Goal: Transaction & Acquisition: Book appointment/travel/reservation

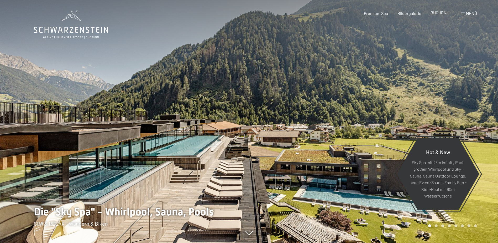
click at [440, 15] on span "BUCHEN" at bounding box center [439, 12] width 16 height 5
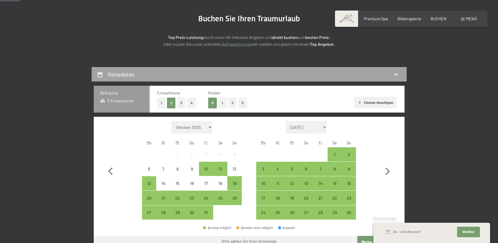
scroll to position [79, 0]
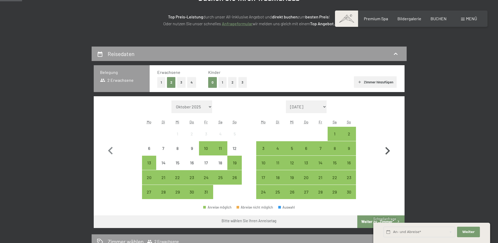
click at [388, 153] on icon "button" at bounding box center [387, 150] width 15 height 15
select select "[DATE]"
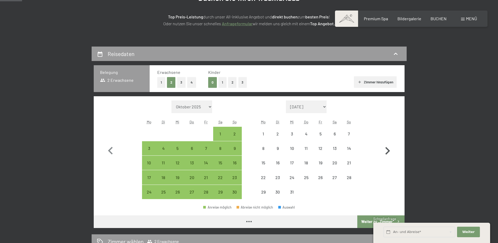
select select "[DATE]"
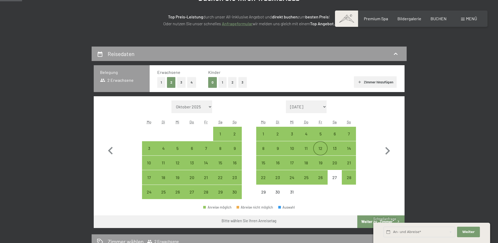
click at [322, 149] on div "12" at bounding box center [320, 152] width 13 height 13
select select "[DATE]"
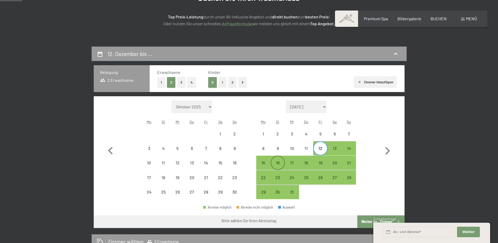
click at [278, 163] on div "16" at bounding box center [277, 166] width 13 height 13
select select "[DATE]"
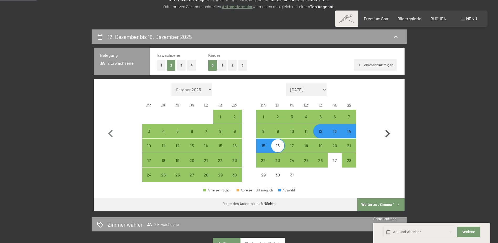
scroll to position [131, 0]
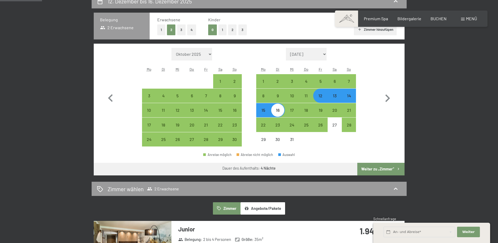
click at [381, 169] on button "Weiter zu „Zimmer“" at bounding box center [380, 169] width 47 height 13
select select "[DATE]"
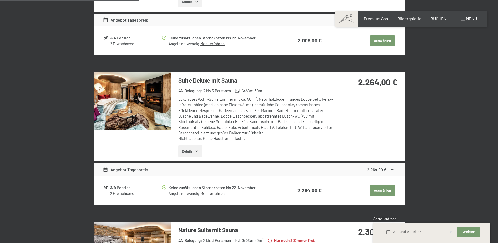
scroll to position [388, 0]
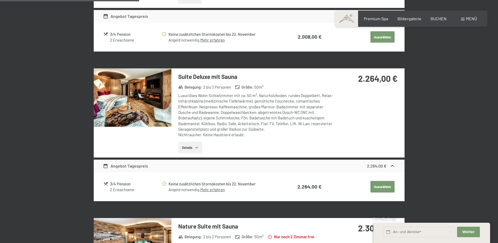
click at [137, 115] on img at bounding box center [133, 97] width 78 height 58
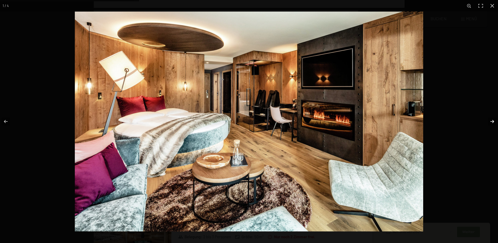
click at [492, 121] on button "button" at bounding box center [489, 121] width 18 height 26
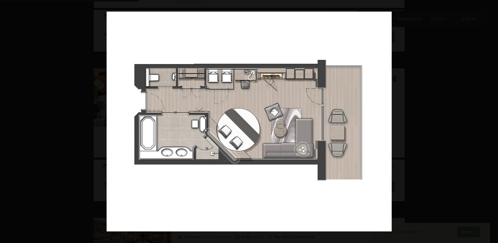
click at [492, 121] on button "button" at bounding box center [489, 121] width 18 height 26
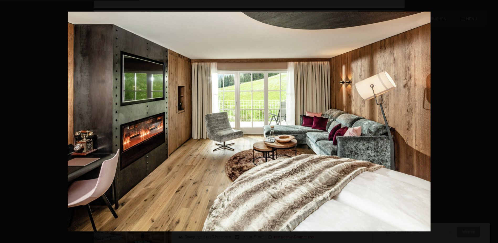
click at [492, 121] on button "button" at bounding box center [489, 121] width 18 height 26
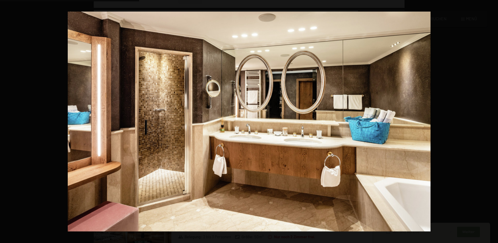
click at [492, 121] on button "button" at bounding box center [489, 121] width 18 height 26
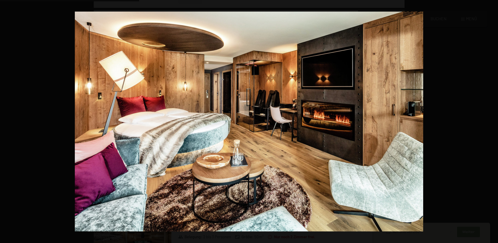
click at [492, 121] on button "button" at bounding box center [489, 121] width 18 height 26
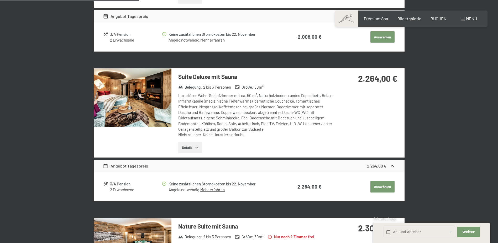
click at [0, 0] on button "button" at bounding box center [0, 0] width 0 height 0
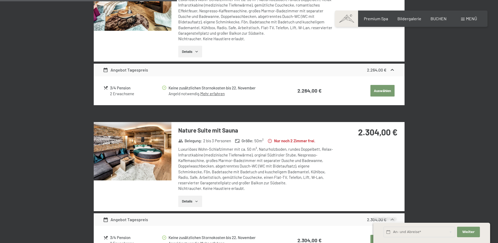
scroll to position [493, 0]
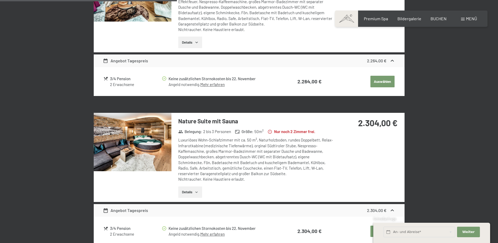
click at [150, 157] on img at bounding box center [133, 142] width 78 height 58
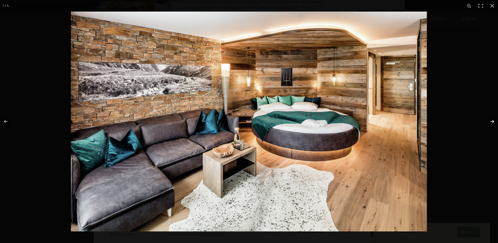
click at [492, 122] on button "button" at bounding box center [489, 121] width 18 height 26
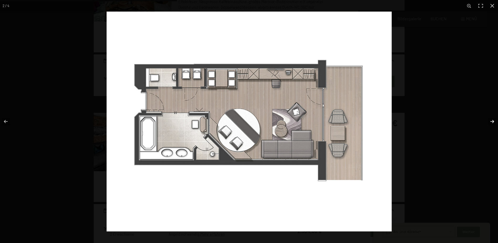
click at [492, 122] on button "button" at bounding box center [489, 121] width 18 height 26
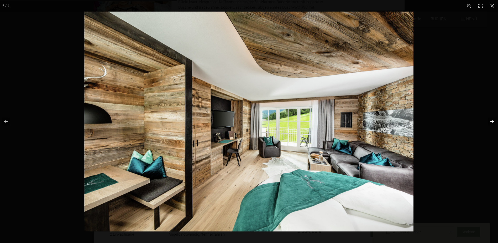
click at [492, 122] on button "button" at bounding box center [489, 121] width 18 height 26
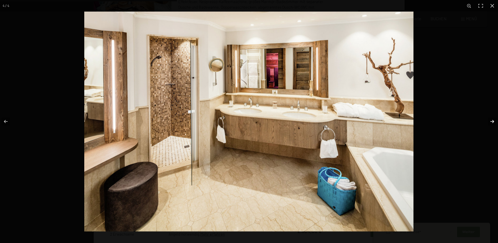
click at [492, 122] on button "button" at bounding box center [489, 121] width 18 height 26
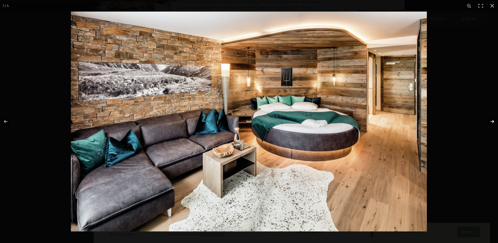
click at [492, 122] on button "button" at bounding box center [489, 121] width 18 height 26
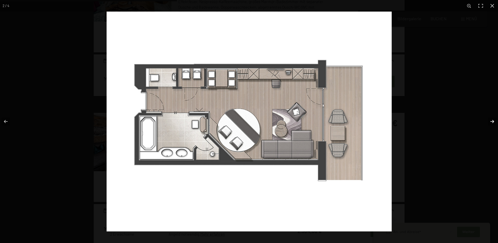
click at [492, 122] on button "button" at bounding box center [489, 121] width 18 height 26
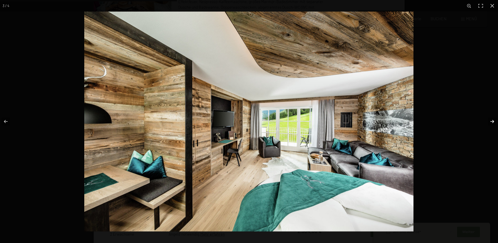
click at [492, 122] on button "button" at bounding box center [489, 121] width 18 height 26
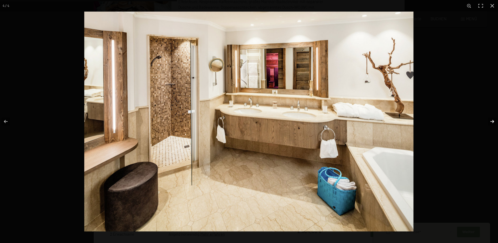
click at [492, 122] on button "button" at bounding box center [489, 121] width 18 height 26
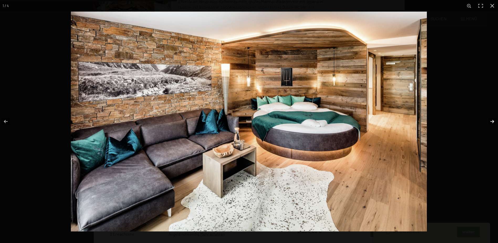
click at [492, 122] on button "button" at bounding box center [489, 121] width 18 height 26
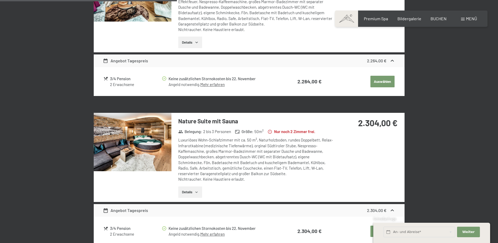
click at [0, 0] on button "button" at bounding box center [0, 0] width 0 height 0
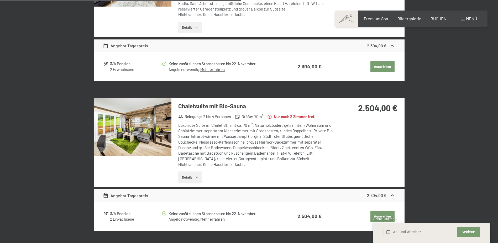
scroll to position [677, 0]
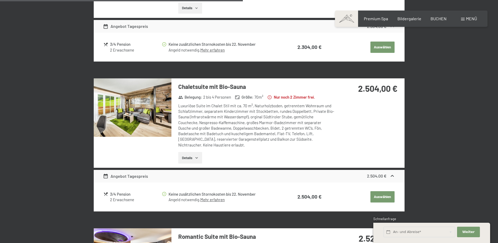
click at [138, 115] on img at bounding box center [133, 107] width 78 height 58
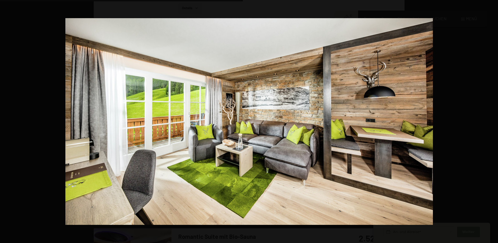
click at [491, 121] on button "button" at bounding box center [489, 121] width 18 height 26
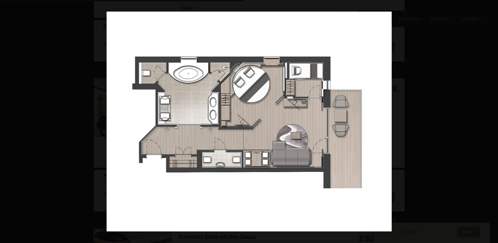
click at [491, 121] on button "button" at bounding box center [489, 121] width 18 height 26
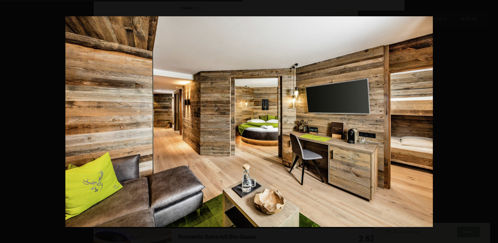
click at [491, 121] on button "button" at bounding box center [489, 121] width 18 height 26
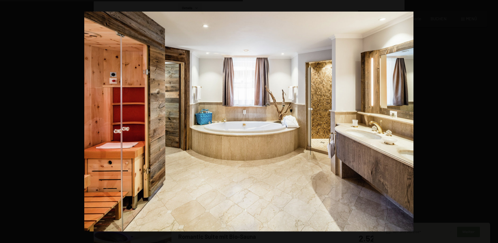
click at [491, 121] on button "button" at bounding box center [489, 121] width 18 height 26
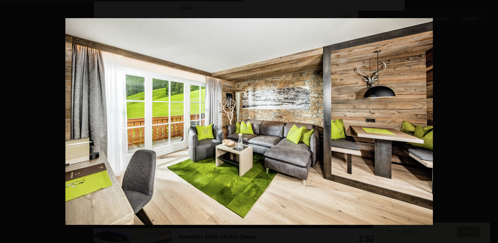
click at [491, 121] on button "button" at bounding box center [489, 121] width 18 height 26
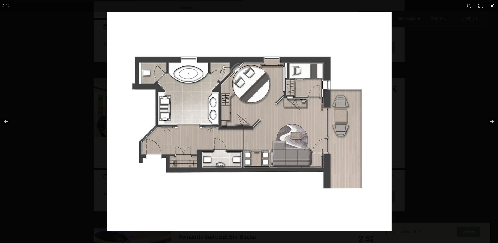
click at [493, 7] on button "button" at bounding box center [493, 6] width 12 height 12
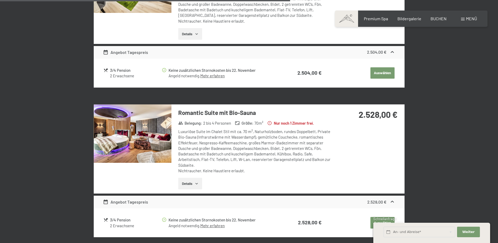
scroll to position [808, 0]
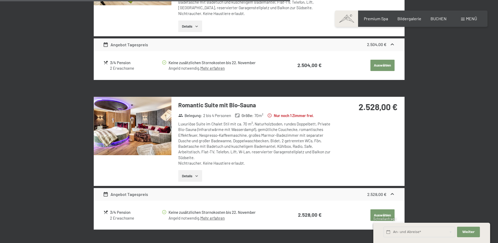
click at [219, 106] on h3 "Romantic Suite mit Bio-Sauna" at bounding box center [256, 105] width 156 height 8
click at [153, 124] on img at bounding box center [133, 126] width 78 height 58
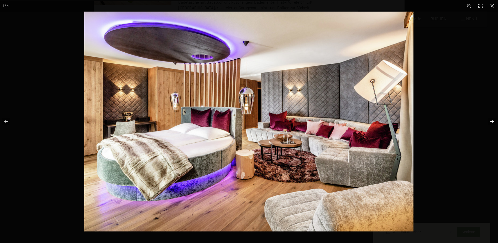
click at [486, 121] on button "button" at bounding box center [489, 121] width 18 height 26
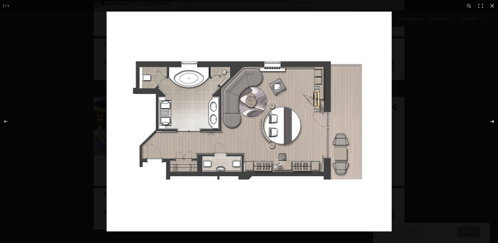
click at [492, 120] on button "button" at bounding box center [489, 121] width 18 height 26
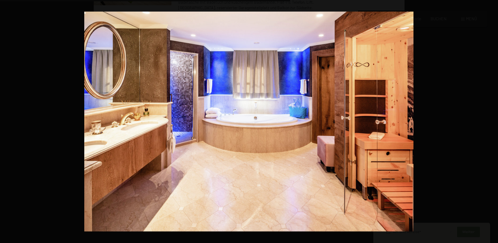
click at [492, 120] on button "button" at bounding box center [489, 121] width 18 height 26
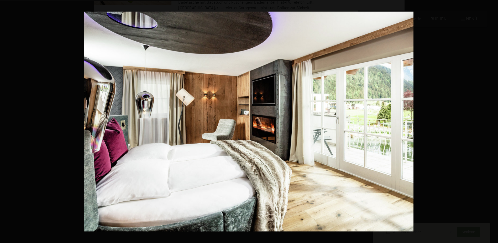
click at [492, 120] on button "button" at bounding box center [489, 121] width 18 height 26
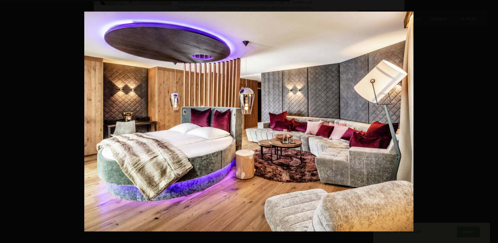
click at [492, 120] on button "button" at bounding box center [489, 121] width 18 height 26
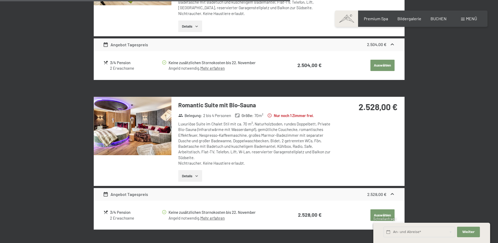
click at [0, 0] on button "button" at bounding box center [0, 0] width 0 height 0
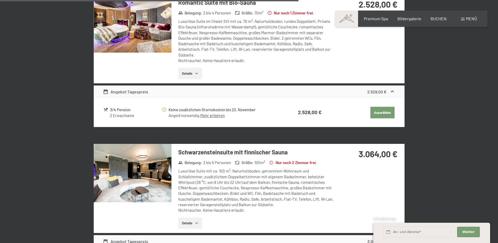
scroll to position [939, 0]
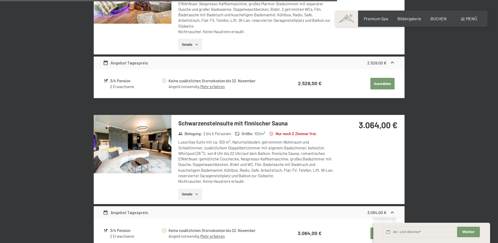
click at [143, 131] on img at bounding box center [133, 144] width 78 height 58
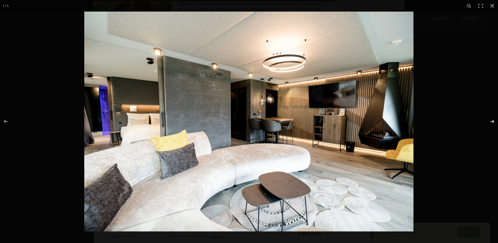
click at [490, 122] on button "button" at bounding box center [489, 121] width 18 height 26
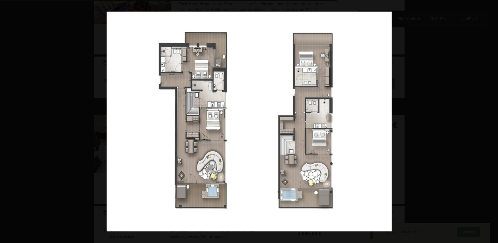
click at [490, 122] on button "button" at bounding box center [489, 121] width 18 height 26
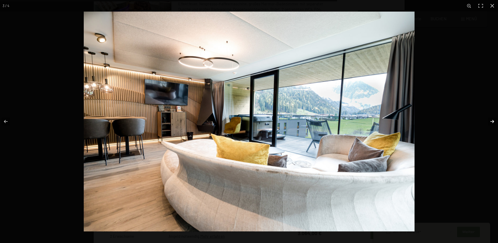
click at [490, 123] on button "button" at bounding box center [489, 121] width 18 height 26
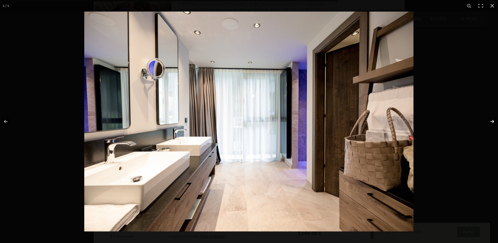
click at [490, 123] on button "button" at bounding box center [489, 121] width 18 height 26
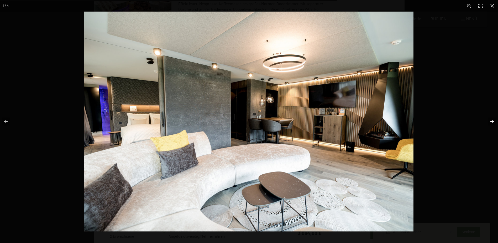
click at [490, 123] on button "button" at bounding box center [489, 121] width 18 height 26
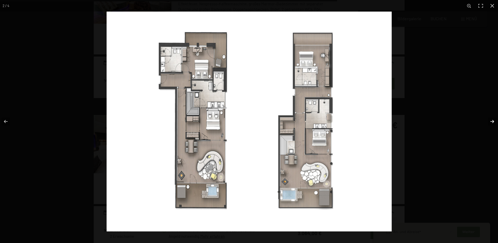
click at [490, 123] on button "button" at bounding box center [489, 121] width 18 height 26
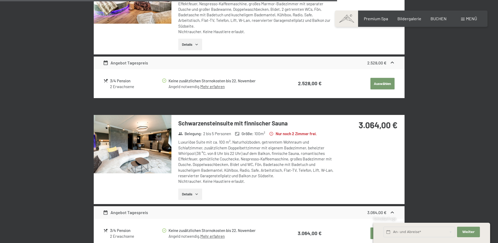
click at [0, 0] on button "button" at bounding box center [0, 0] width 0 height 0
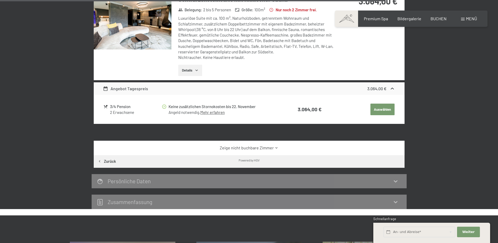
scroll to position [1071, 0]
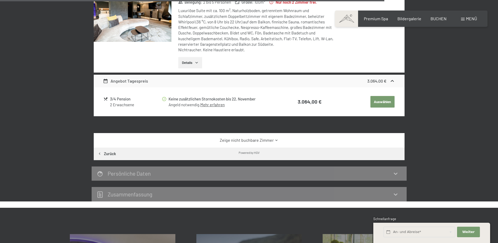
click at [277, 140] on icon at bounding box center [277, 139] width 2 height 1
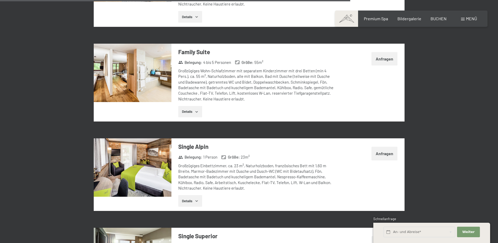
scroll to position [1386, 0]
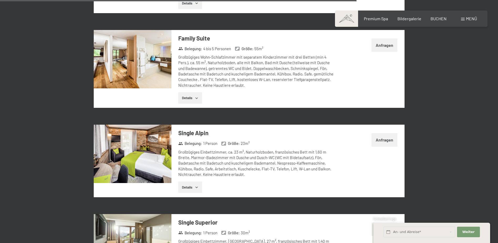
click at [142, 133] on img at bounding box center [133, 153] width 78 height 58
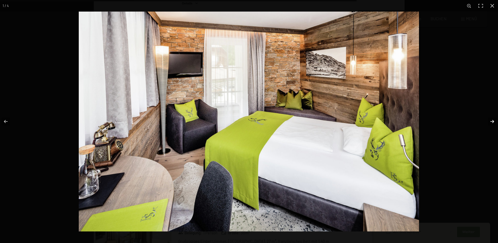
click at [493, 122] on button "button" at bounding box center [489, 121] width 18 height 26
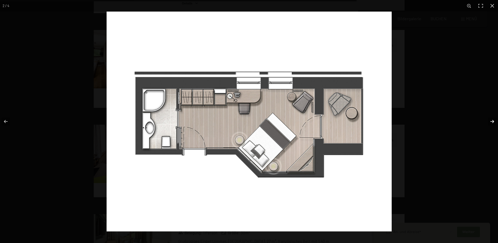
click at [493, 122] on button "button" at bounding box center [489, 121] width 18 height 26
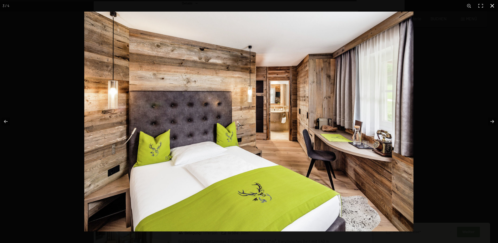
click at [494, 6] on button "button" at bounding box center [493, 6] width 12 height 12
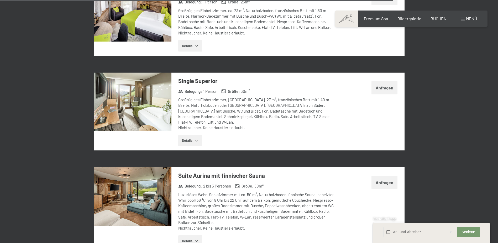
scroll to position [1543, 0]
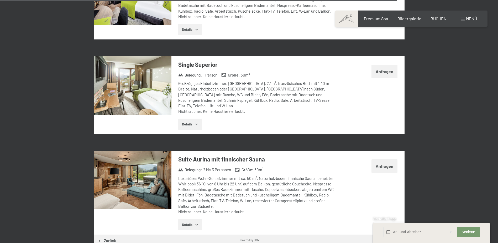
click at [142, 160] on img at bounding box center [133, 180] width 78 height 58
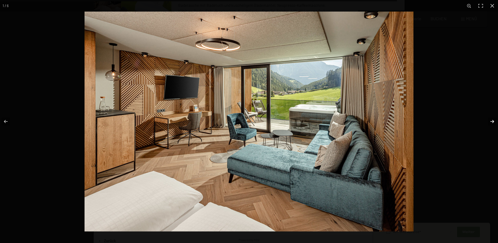
click at [493, 122] on button "button" at bounding box center [489, 121] width 18 height 26
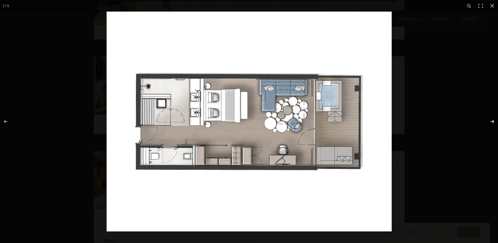
click at [493, 122] on button "button" at bounding box center [489, 121] width 18 height 26
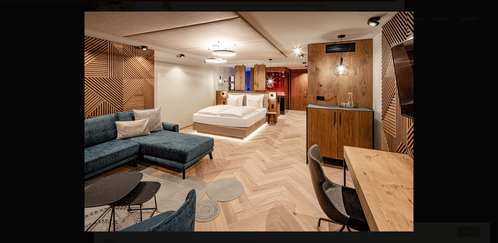
click at [493, 122] on button "button" at bounding box center [489, 121] width 18 height 26
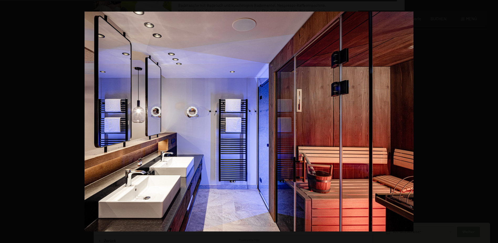
click at [493, 122] on button "button" at bounding box center [489, 121] width 18 height 26
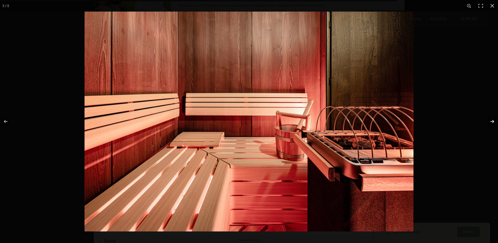
click at [492, 120] on button "button" at bounding box center [489, 121] width 18 height 26
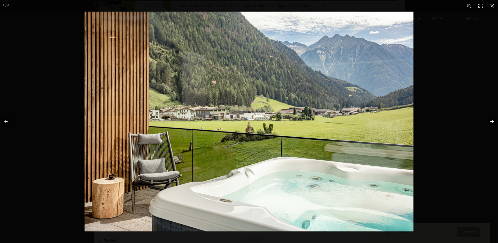
click at [492, 120] on button "button" at bounding box center [489, 121] width 18 height 26
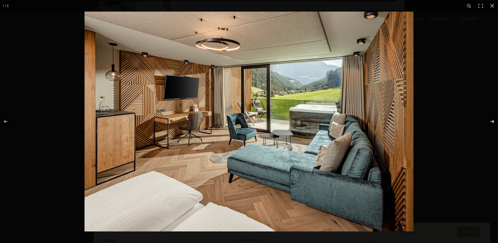
click at [492, 120] on button "button" at bounding box center [489, 121] width 18 height 26
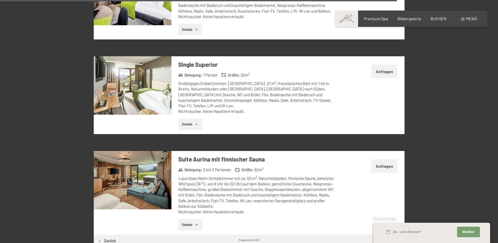
click at [0, 0] on button "button" at bounding box center [0, 0] width 0 height 0
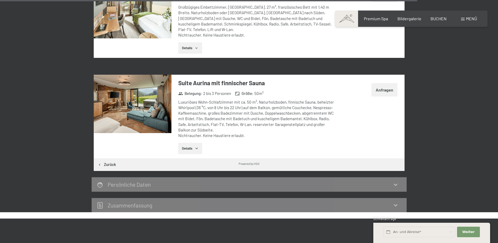
scroll to position [1622, 0]
